Goal: Use online tool/utility: Utilize a website feature to perform a specific function

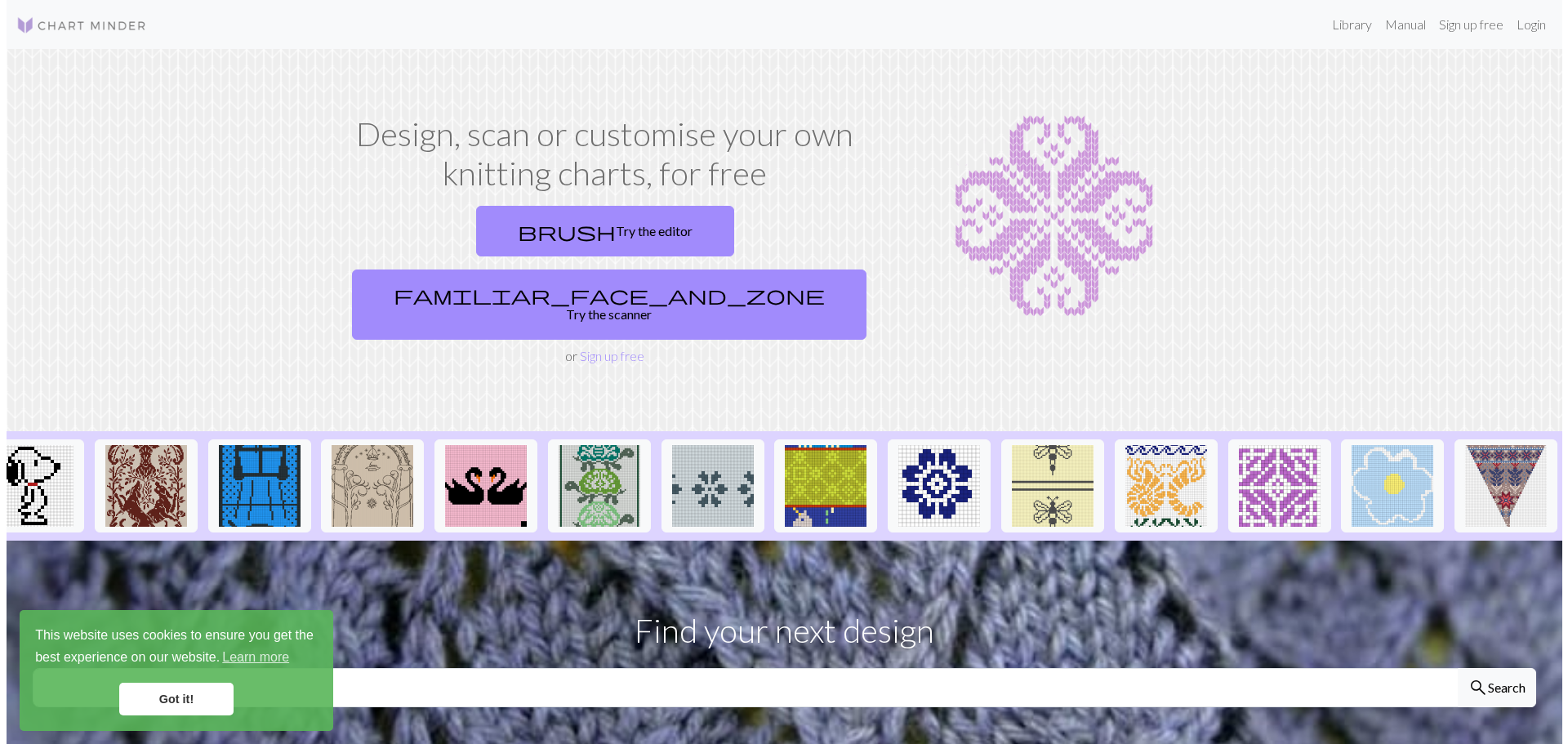
scroll to position [0, 1278]
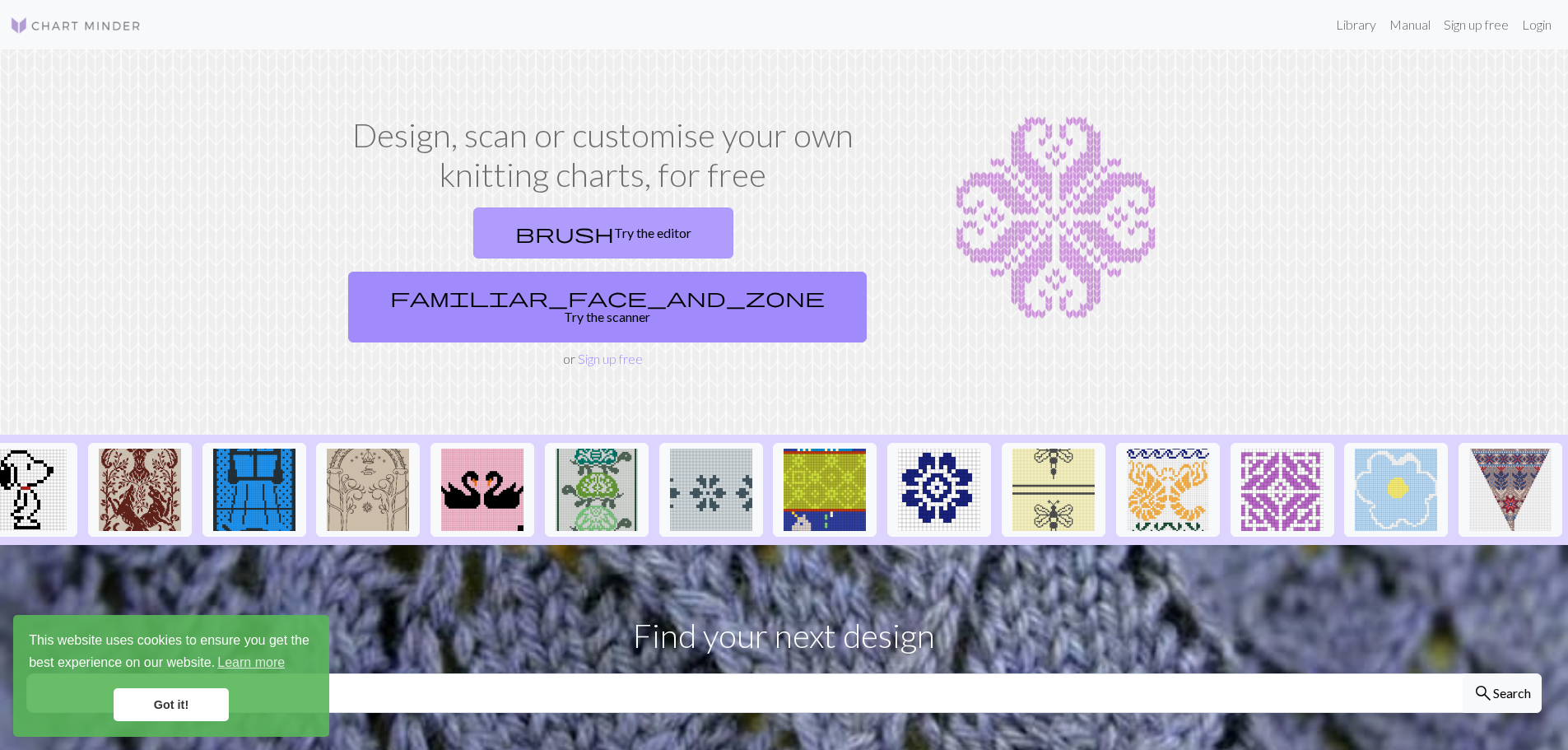
click at [475, 232] on link "brush Try the editor" at bounding box center [602, 232] width 260 height 51
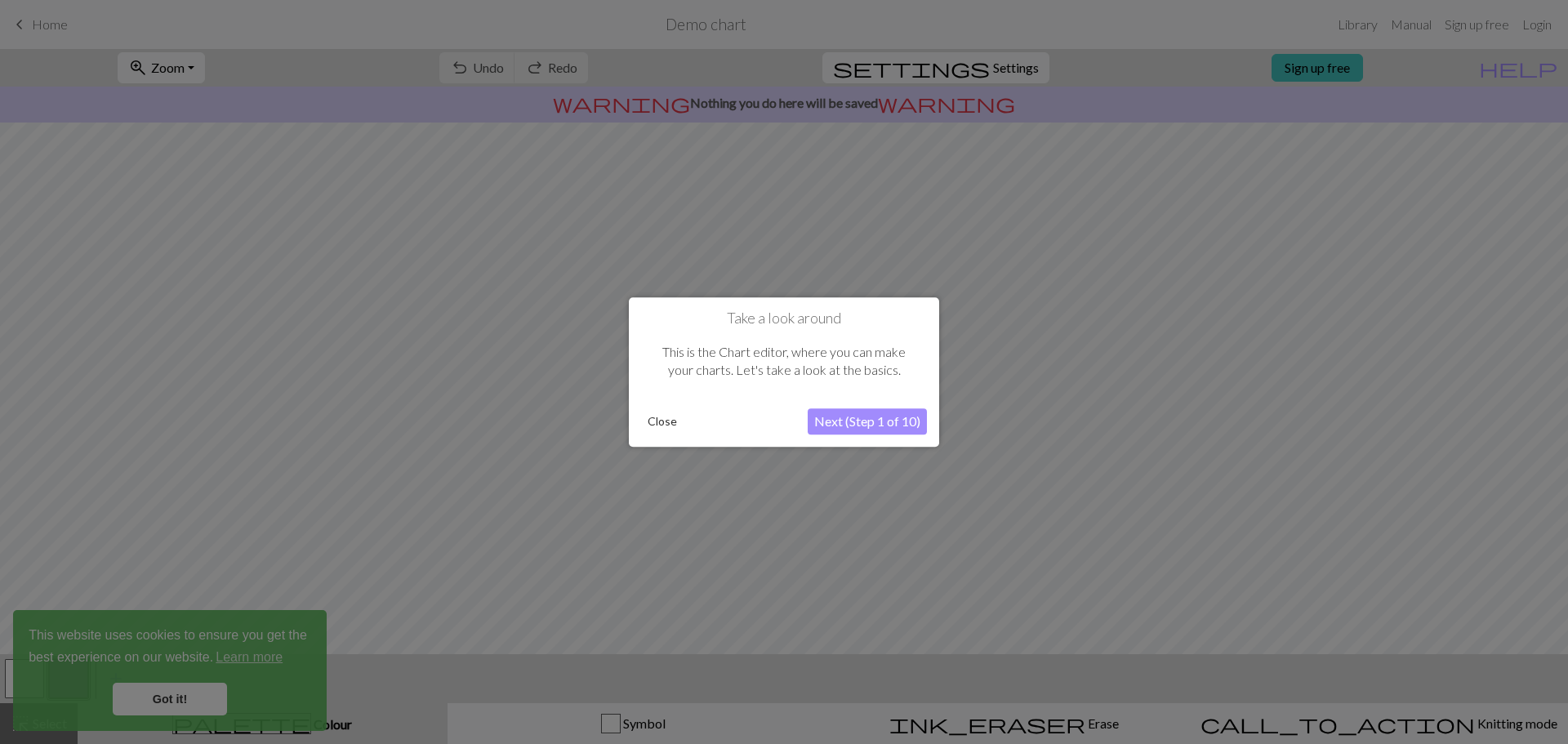
click at [842, 424] on button "Next (Step 1 of 10)" at bounding box center [867, 420] width 119 height 26
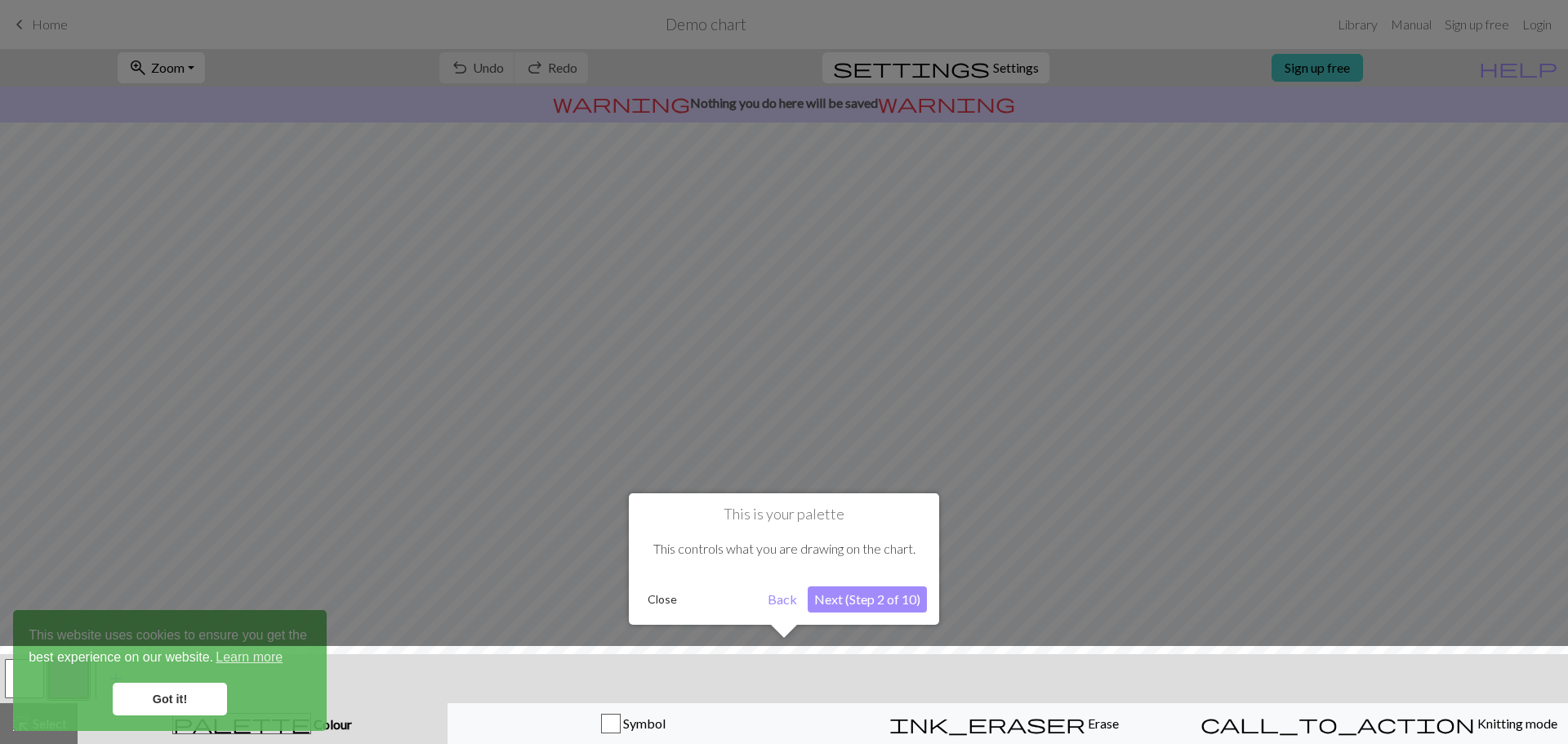
click at [851, 599] on button "Next (Step 2 of 10)" at bounding box center [867, 599] width 119 height 26
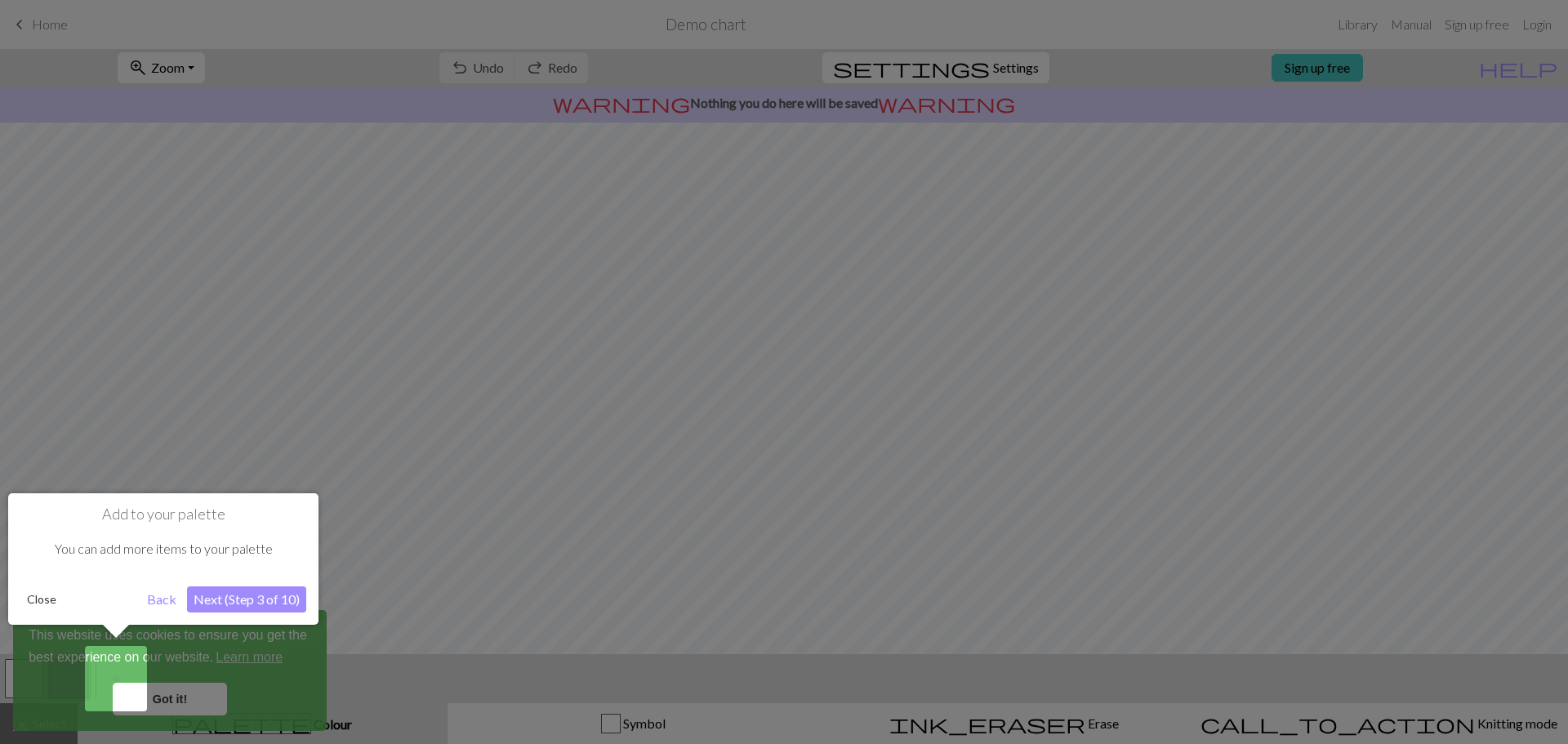
click at [246, 602] on button "Next (Step 3 of 10)" at bounding box center [246, 599] width 119 height 26
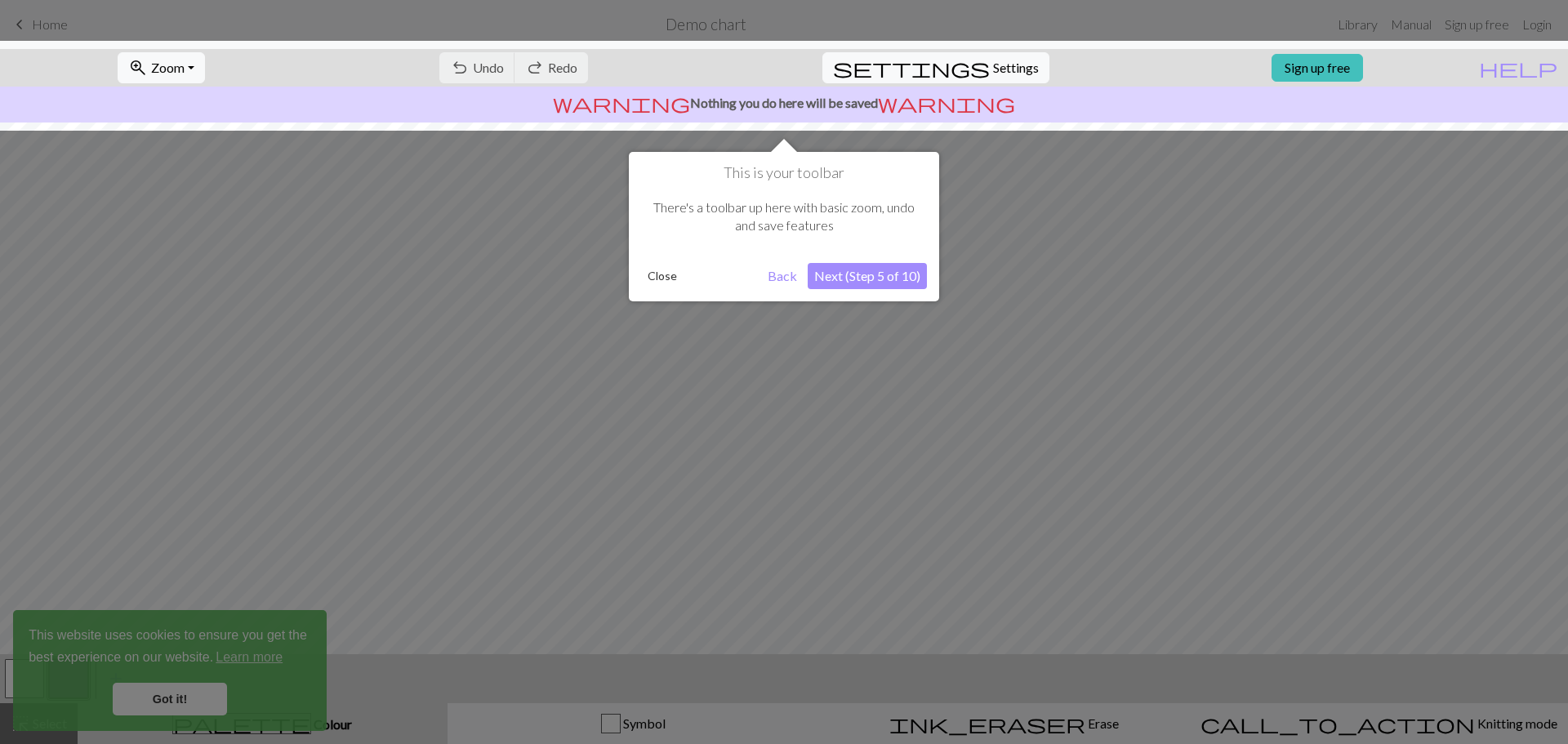
click at [839, 282] on button "Next (Step 5 of 10)" at bounding box center [867, 276] width 119 height 26
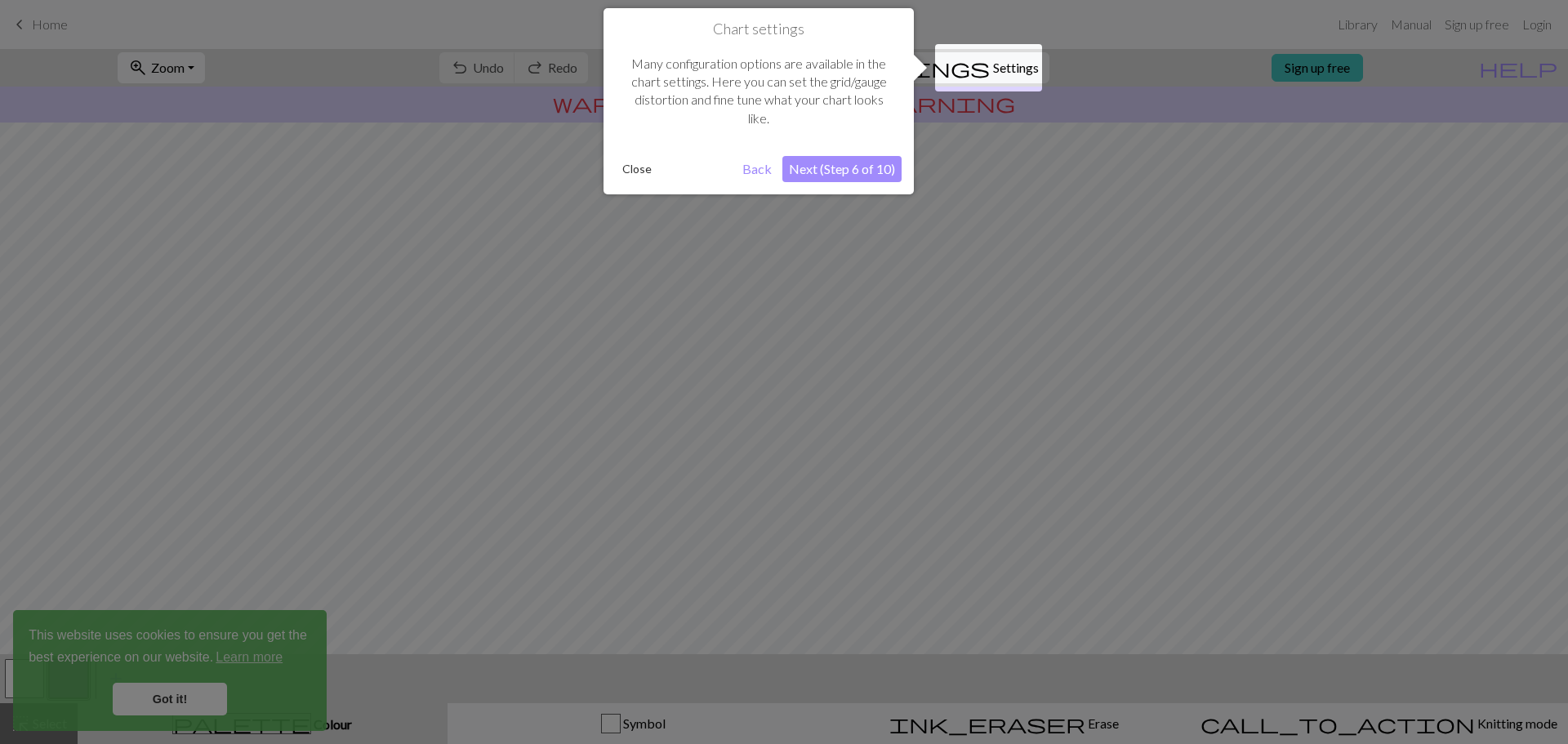
click at [867, 165] on button "Next (Step 6 of 10)" at bounding box center [841, 169] width 119 height 26
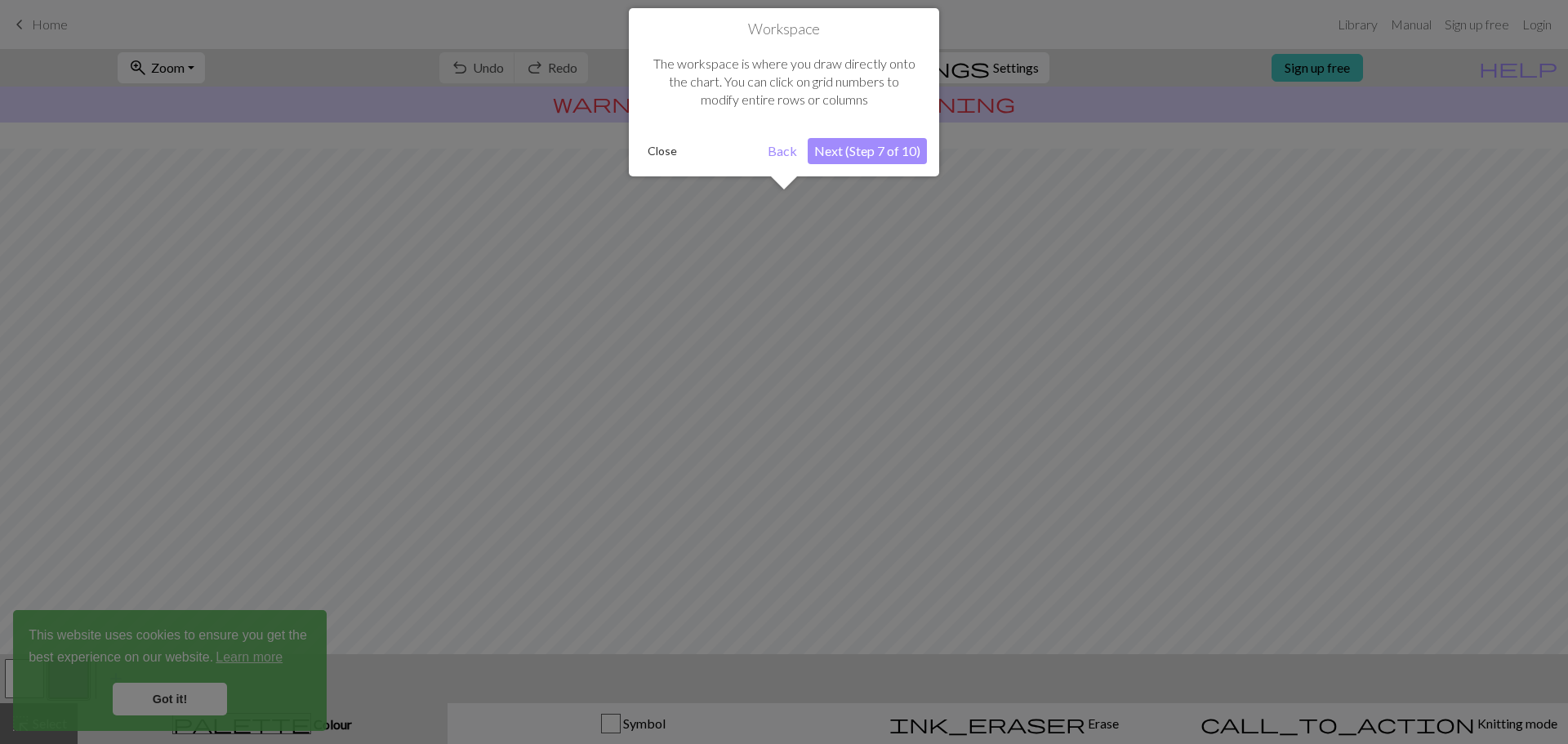
scroll to position [77, 0]
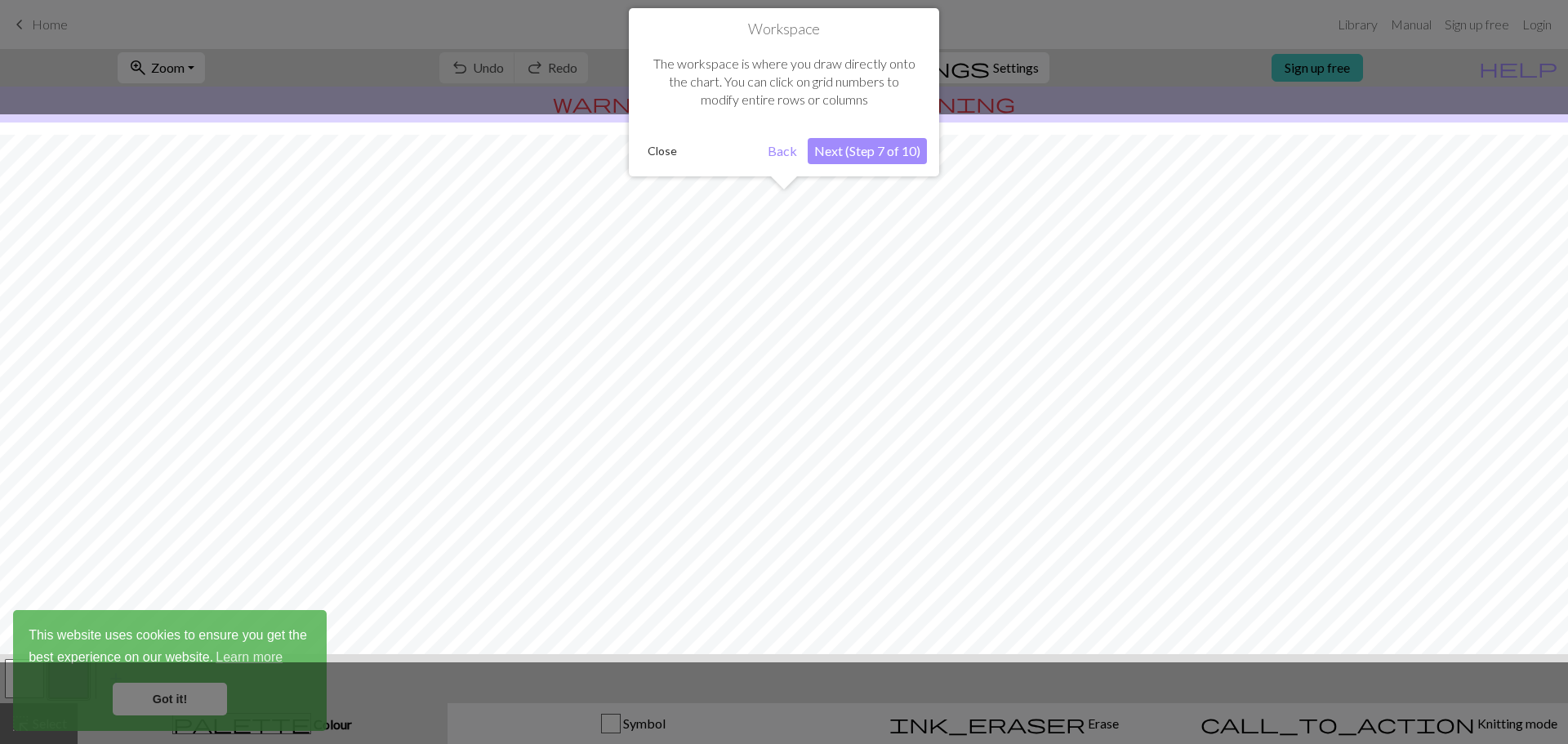
click at [870, 151] on button "Next (Step 7 of 10)" at bounding box center [867, 150] width 119 height 26
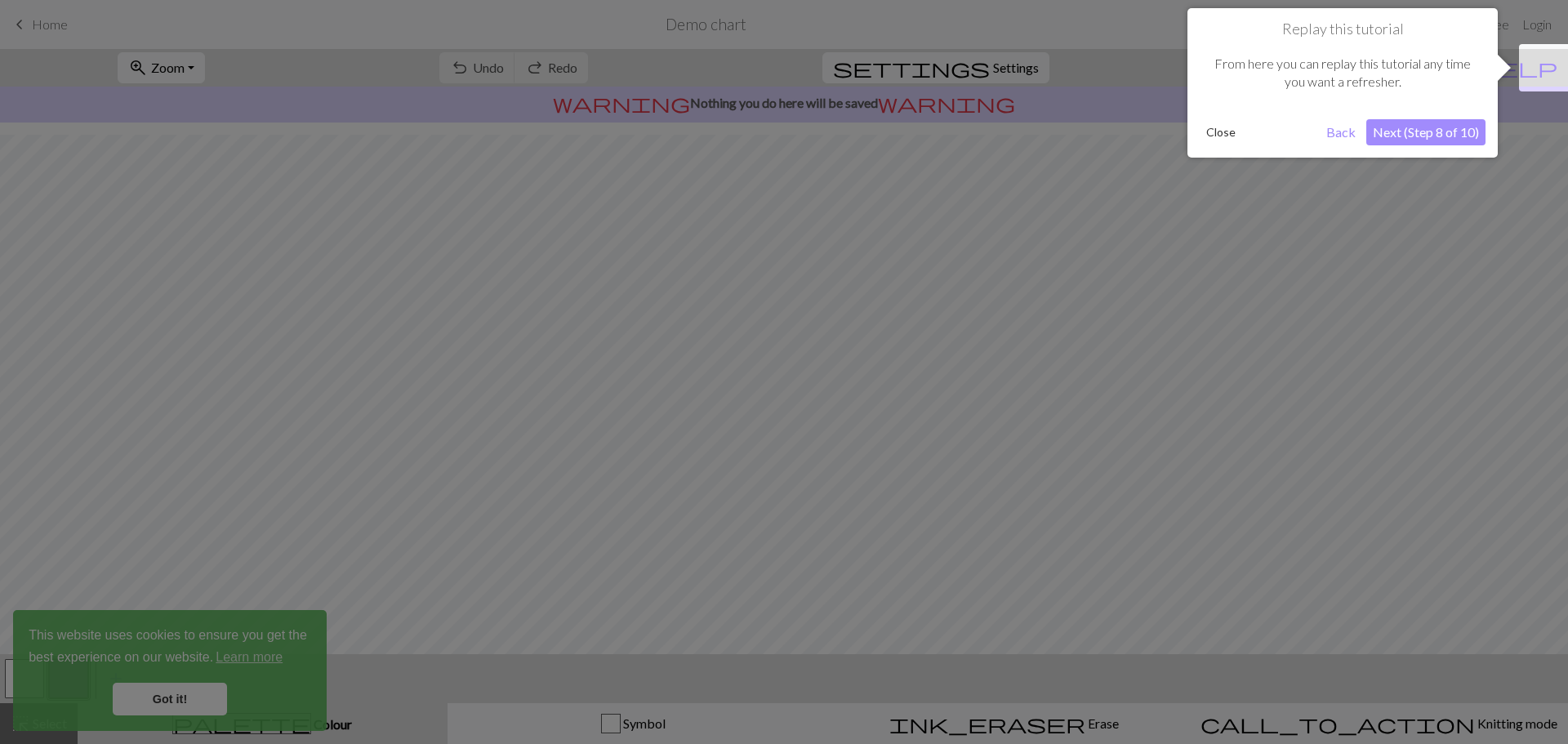
click at [1425, 138] on button "Next (Step 8 of 10)" at bounding box center [1425, 132] width 119 height 26
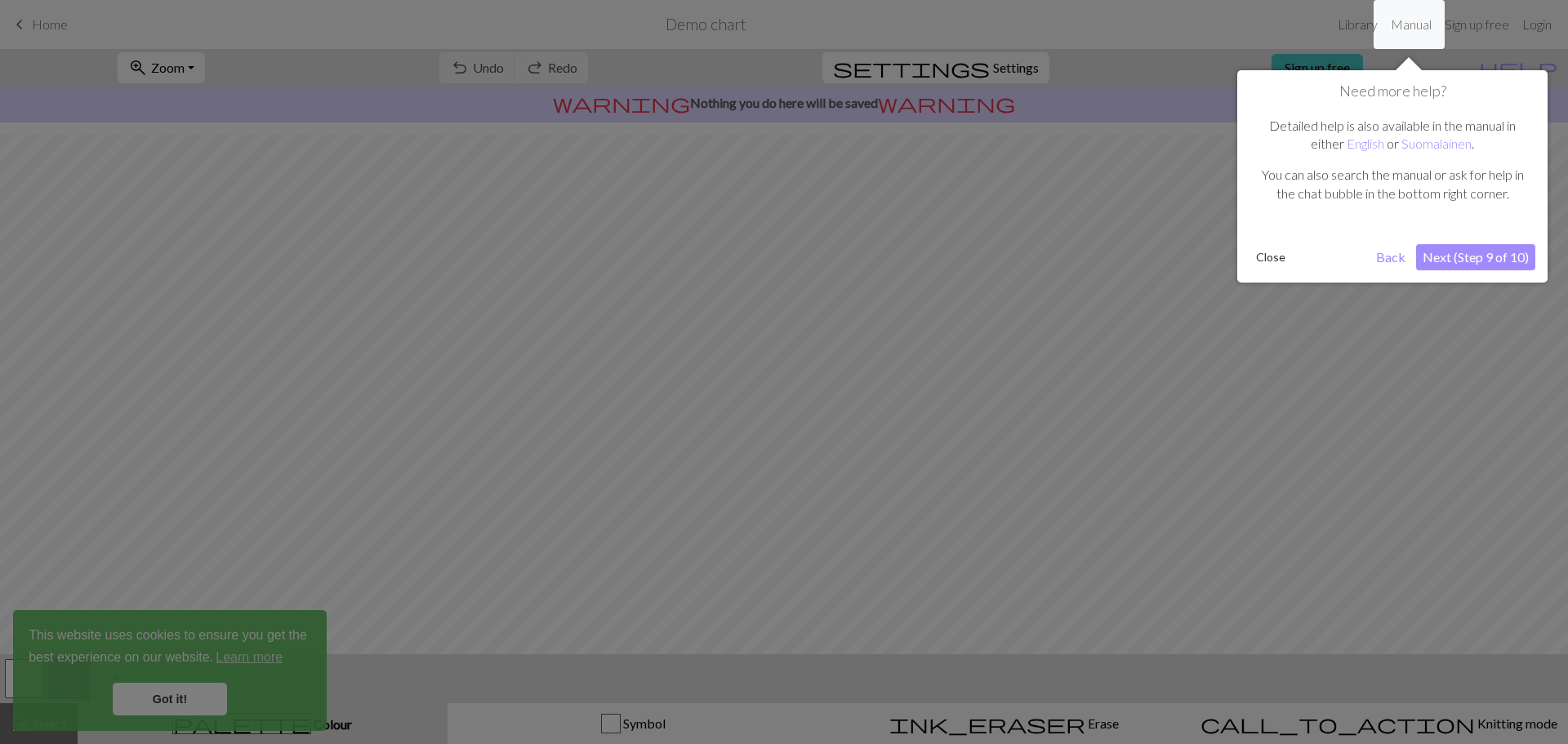
click at [1431, 254] on button "Next (Step 9 of 10)" at bounding box center [1476, 257] width 119 height 26
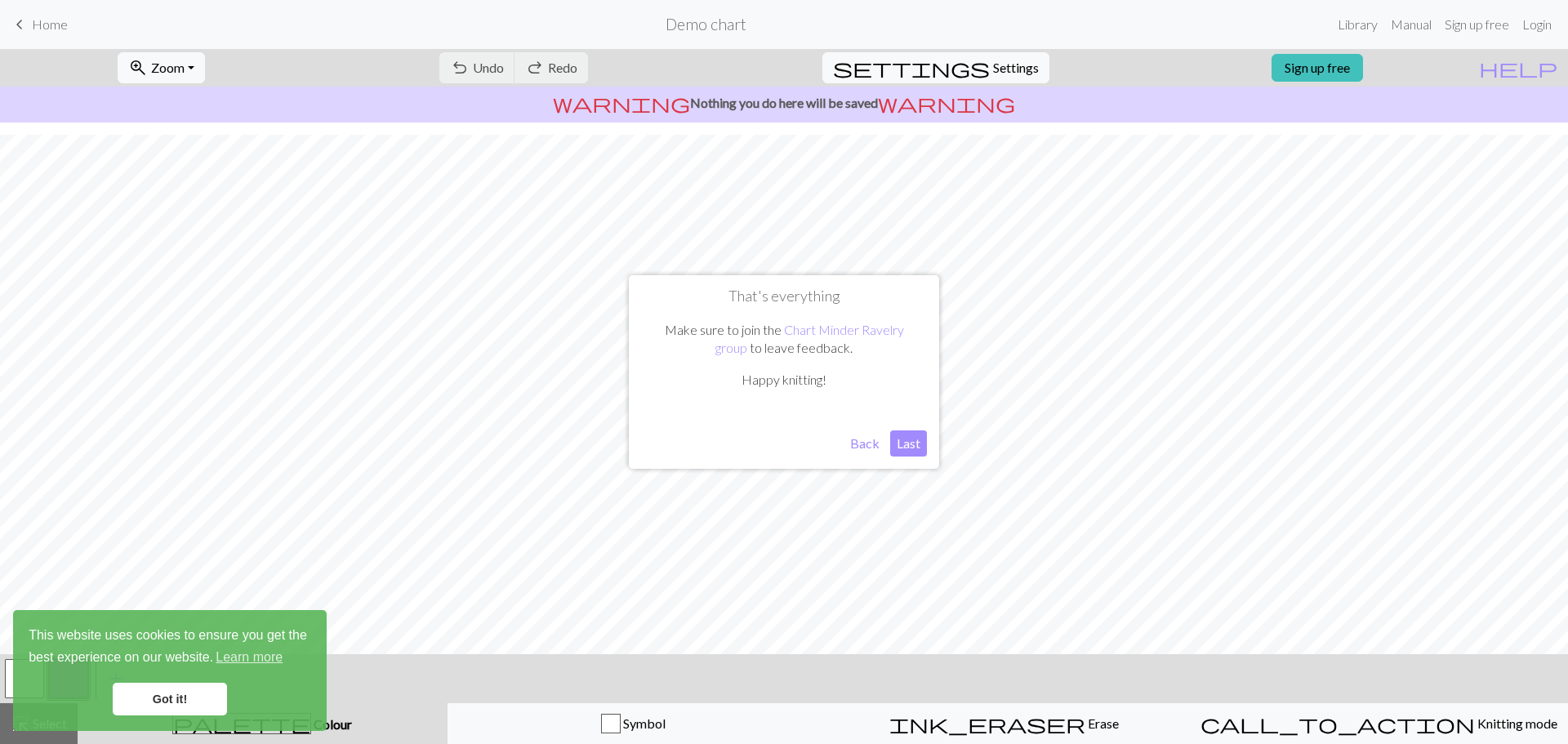
click at [908, 444] on button "Last" at bounding box center [908, 443] width 37 height 26
click at [161, 702] on link "Got it!" at bounding box center [169, 698] width 114 height 33
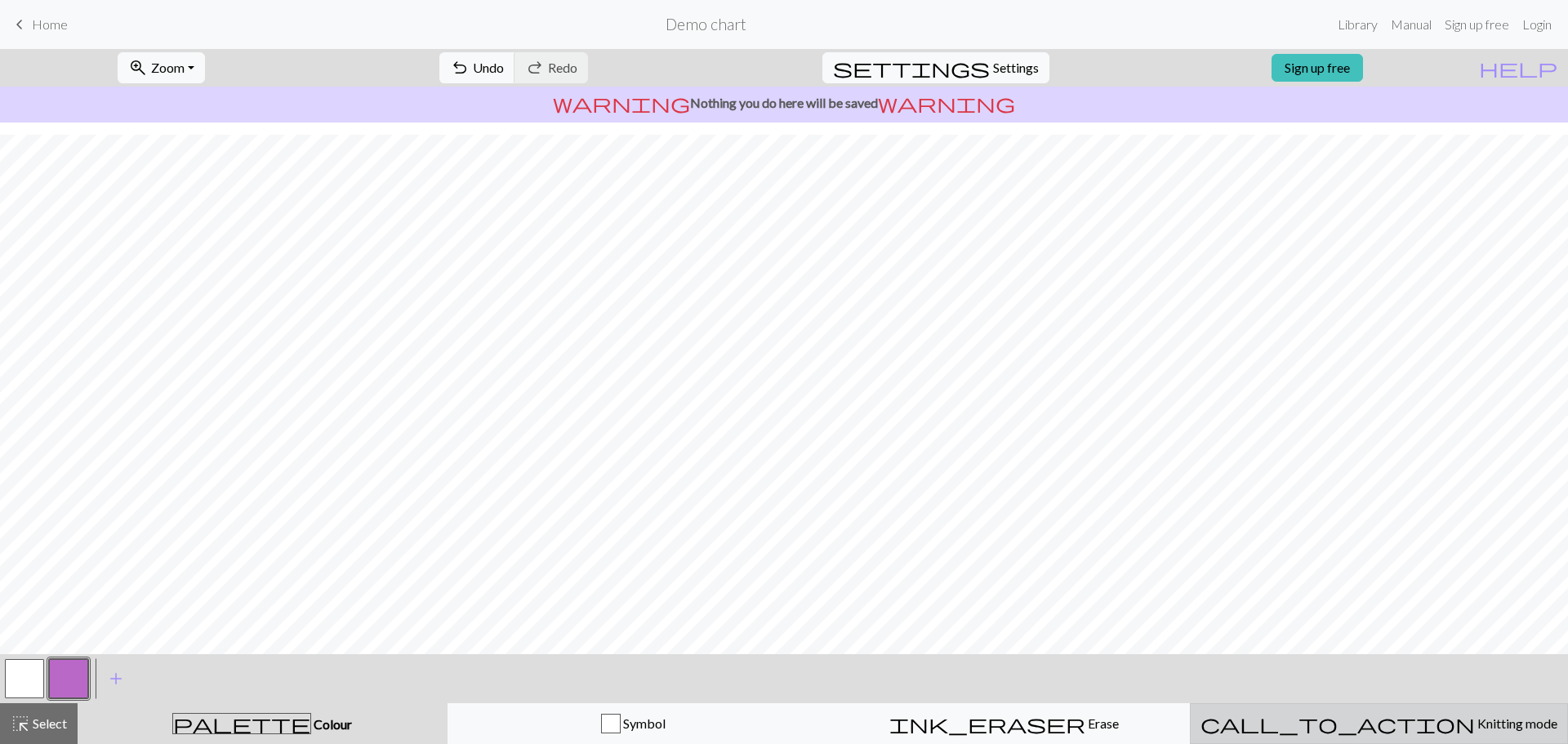
click at [1475, 726] on span "Knitting mode" at bounding box center [1516, 723] width 82 height 16
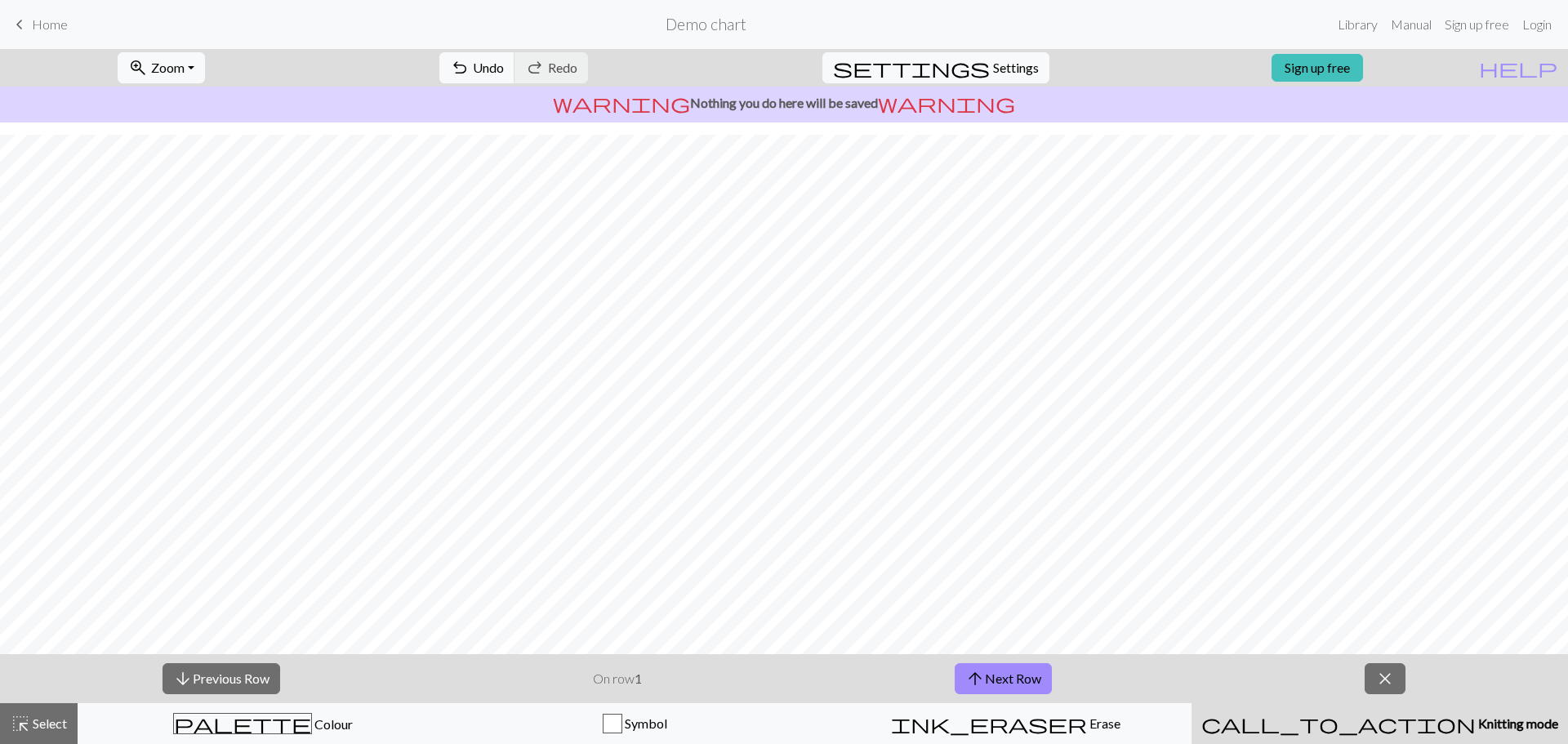
click at [803, 672] on div "arrow_downward Previous Row On row 1 arrow_upward Next Row close" at bounding box center [784, 678] width 1568 height 48
click at [1015, 684] on button "arrow_upward Next Row" at bounding box center [1003, 678] width 97 height 31
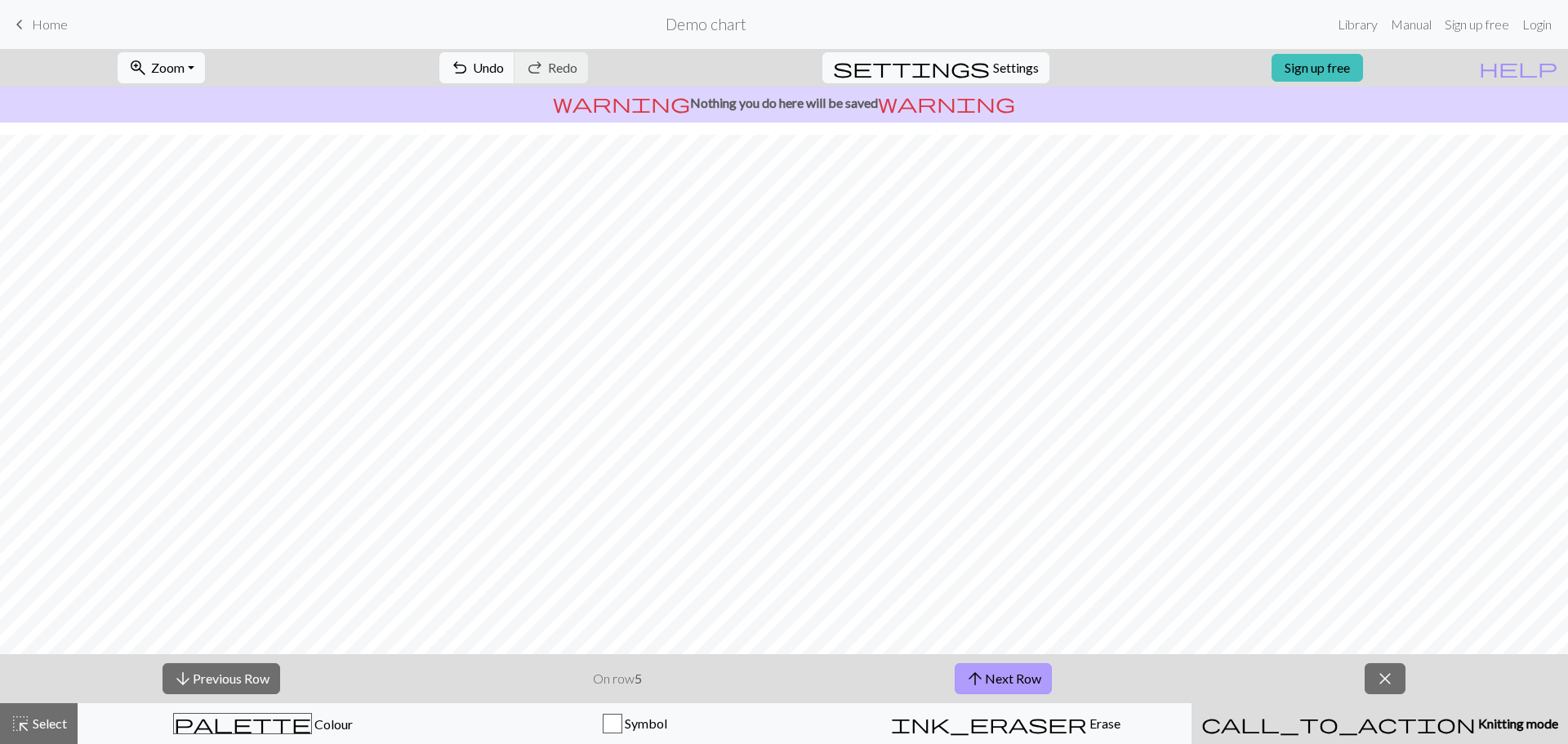
click at [1015, 684] on button "arrow_upward Next Row" at bounding box center [1003, 678] width 97 height 31
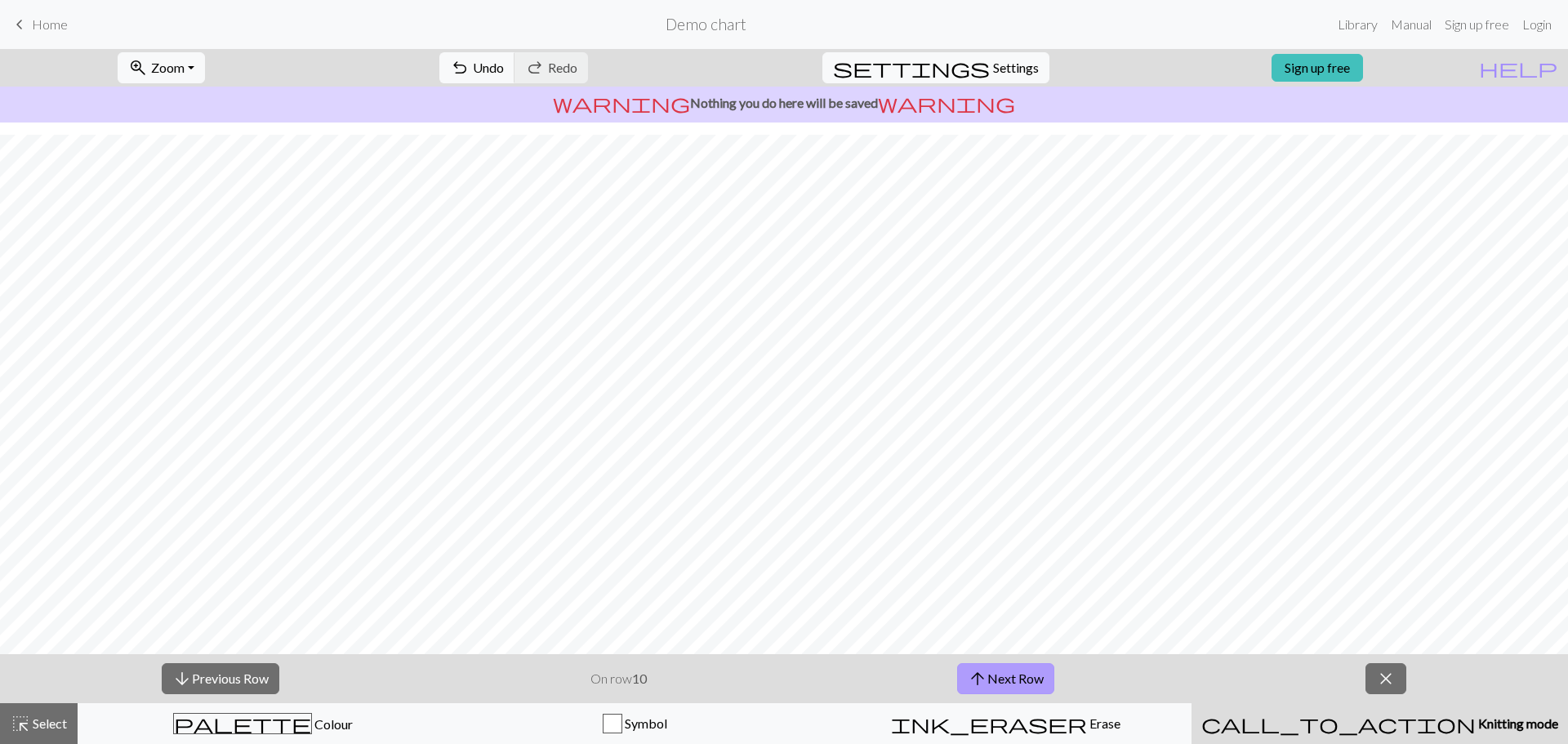
click at [1015, 684] on button "arrow_upward Next Row" at bounding box center [1006, 678] width 97 height 31
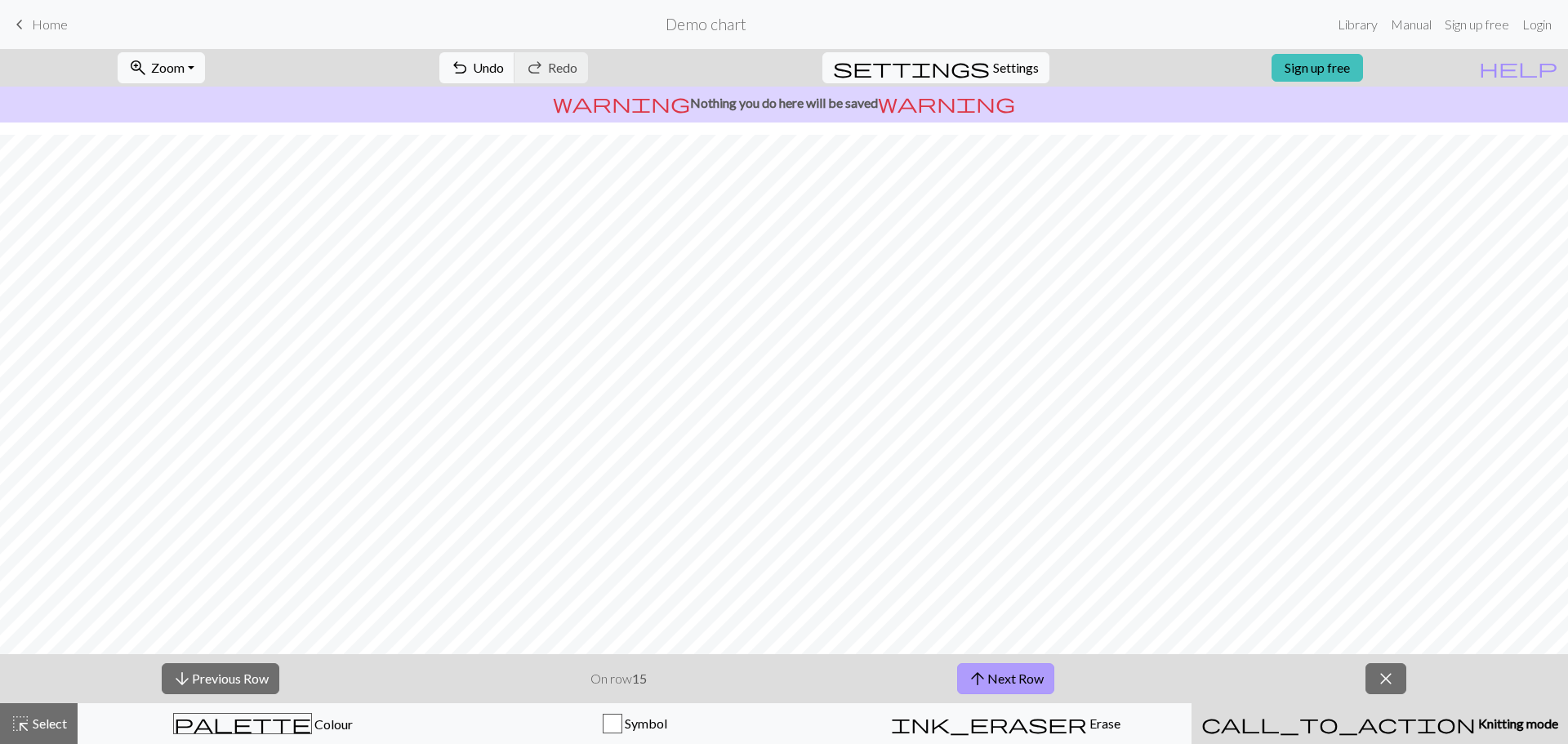
click at [1015, 684] on button "arrow_upward Next Row" at bounding box center [1006, 678] width 97 height 31
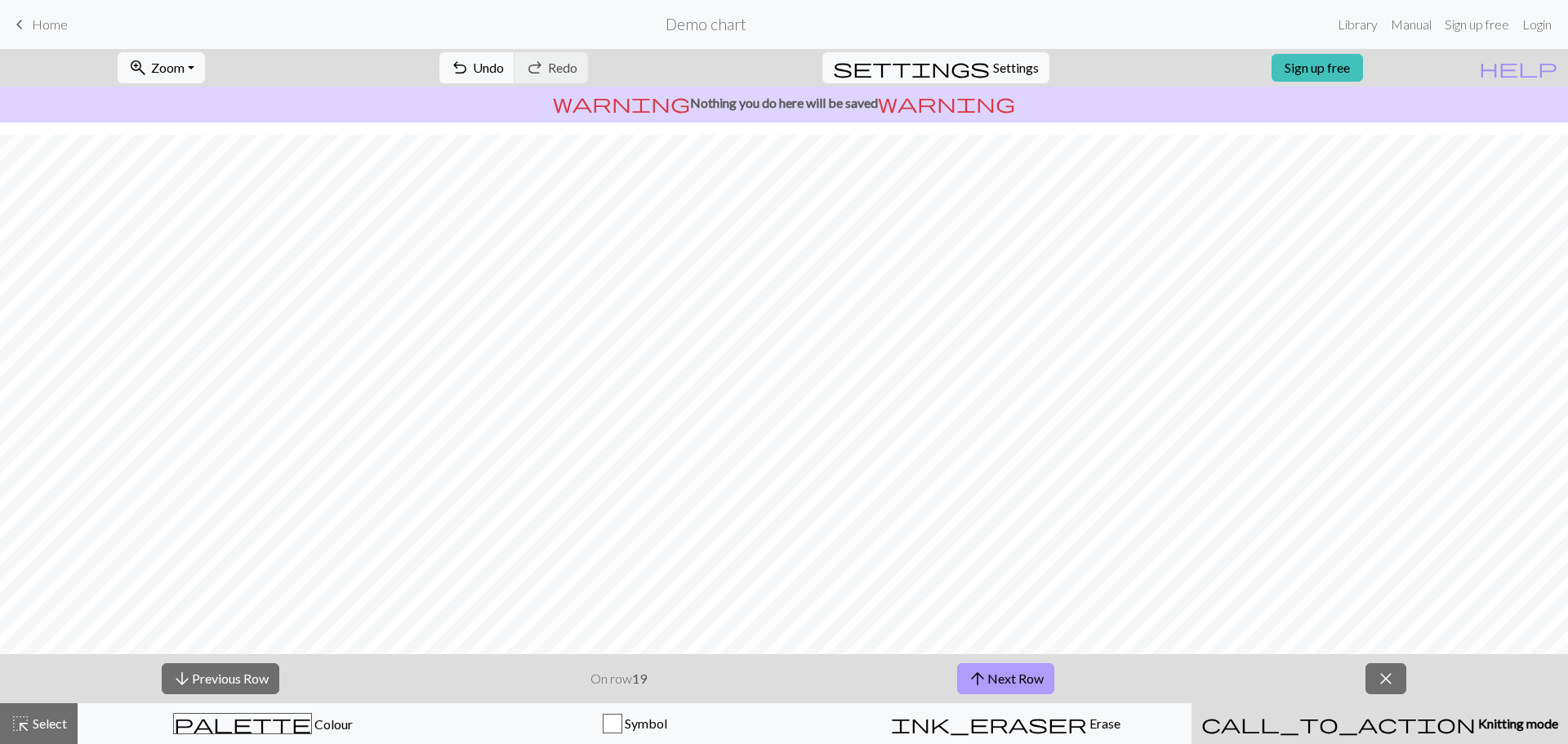
click at [1015, 684] on button "arrow_upward Next Row" at bounding box center [1006, 678] width 97 height 31
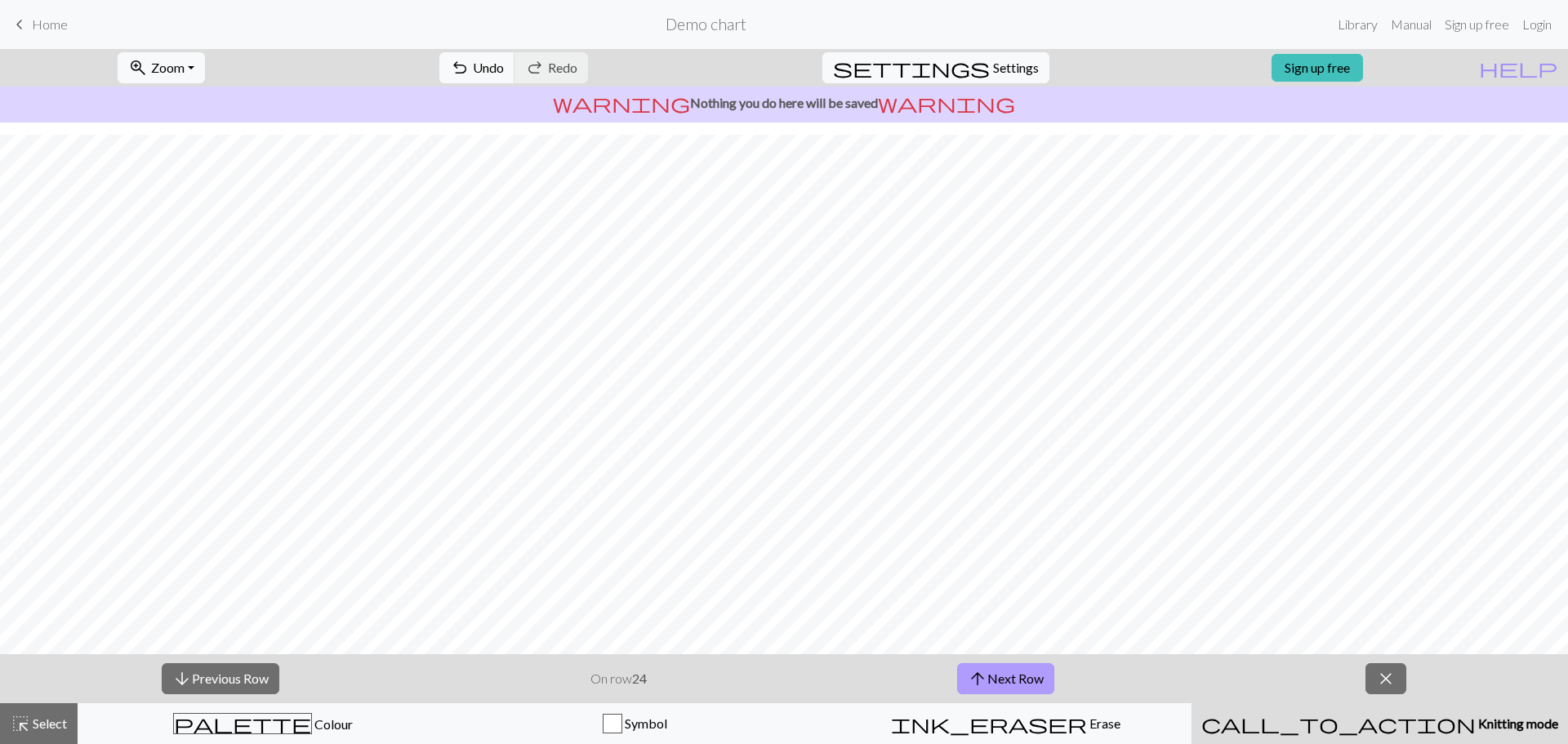
click at [1015, 684] on button "arrow_upward Next Row" at bounding box center [1006, 678] width 97 height 31
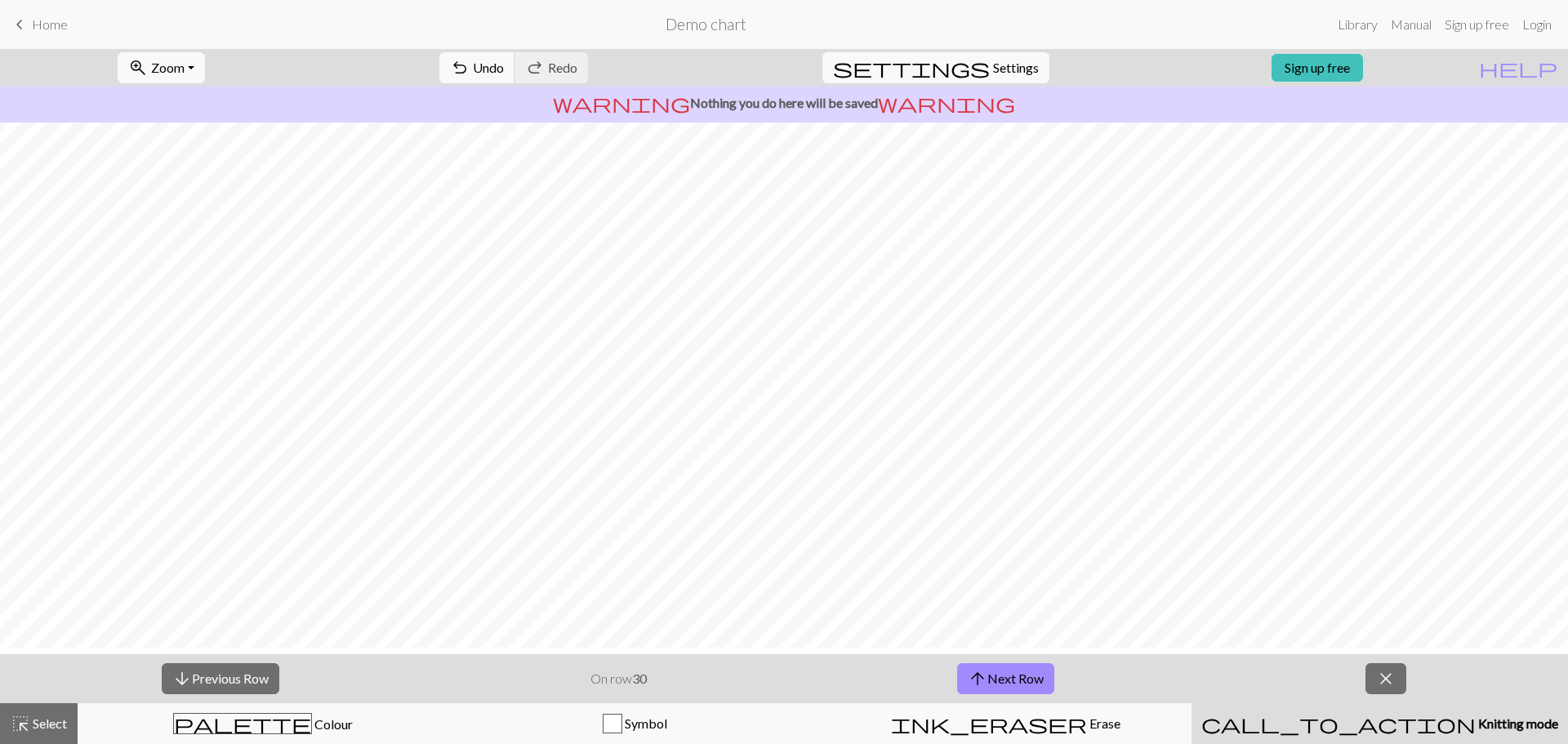
scroll to position [0, 0]
